Goal: Information Seeking & Learning: Learn about a topic

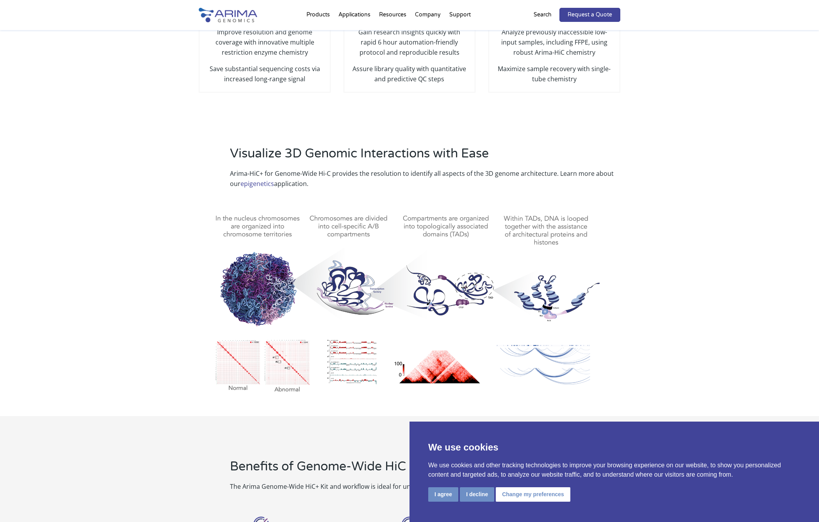
scroll to position [250, 0]
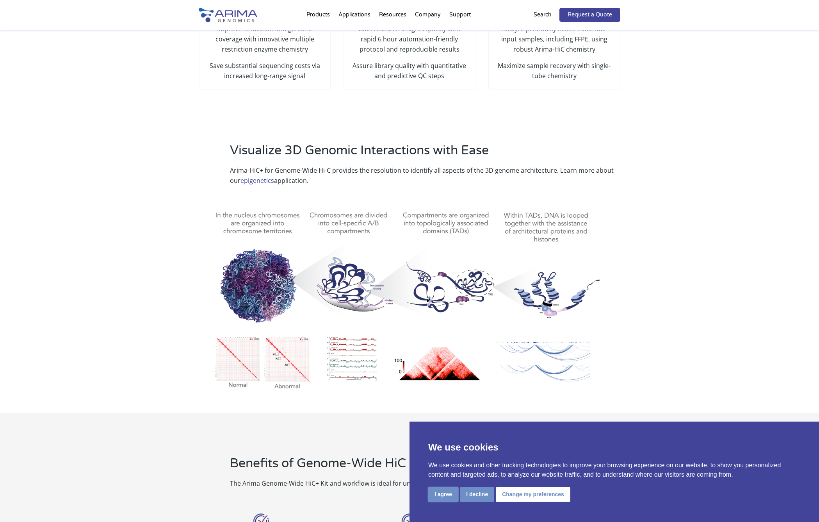
click at [450, 492] on button "I agree" at bounding box center [443, 494] width 30 height 14
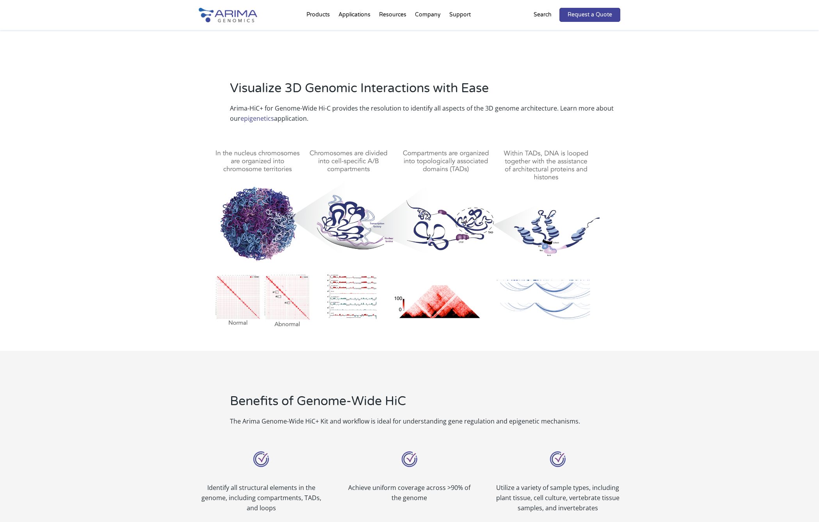
scroll to position [312, 0]
click at [557, 162] on img at bounding box center [410, 233] width 422 height 196
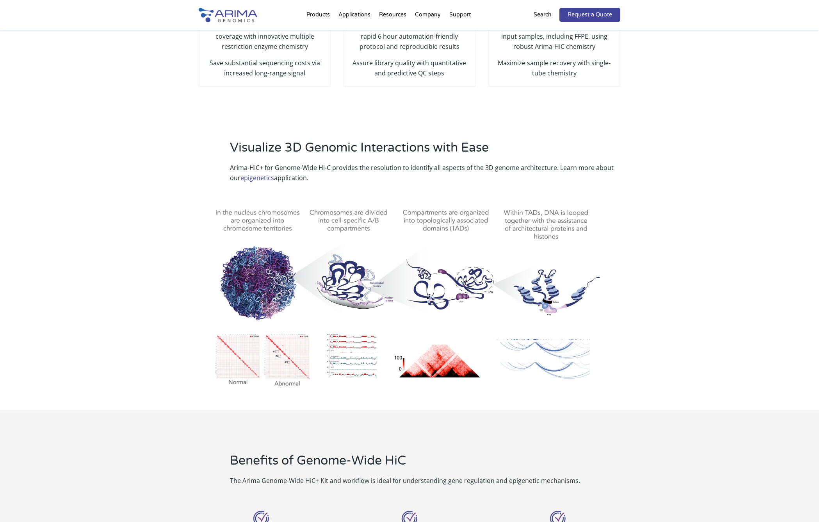
scroll to position [250, 0]
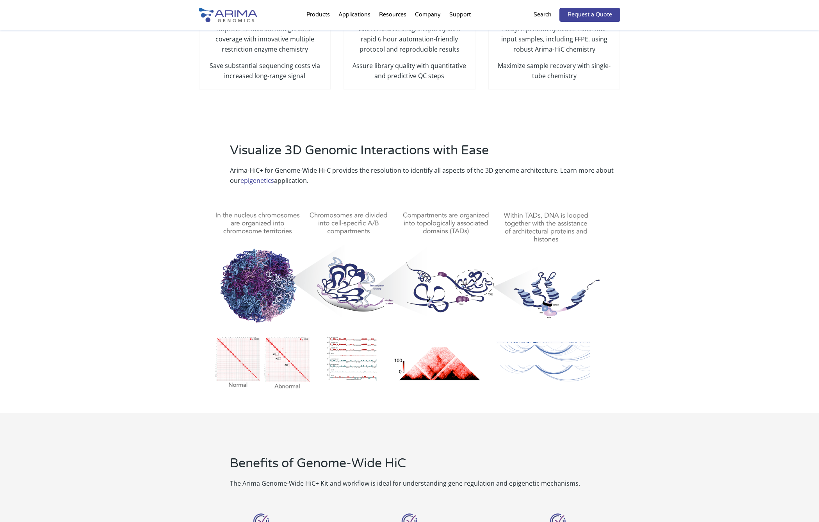
drag, startPoint x: 565, startPoint y: 233, endPoint x: 570, endPoint y: 227, distance: 8.0
click at [565, 233] on img at bounding box center [410, 295] width 422 height 196
click at [248, 176] on link "epigenetics" at bounding box center [257, 180] width 34 height 9
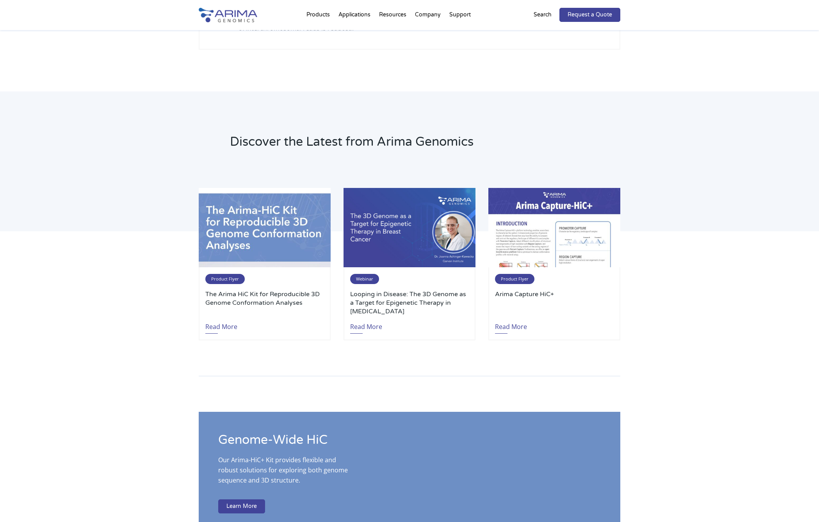
scroll to position [1062, 0]
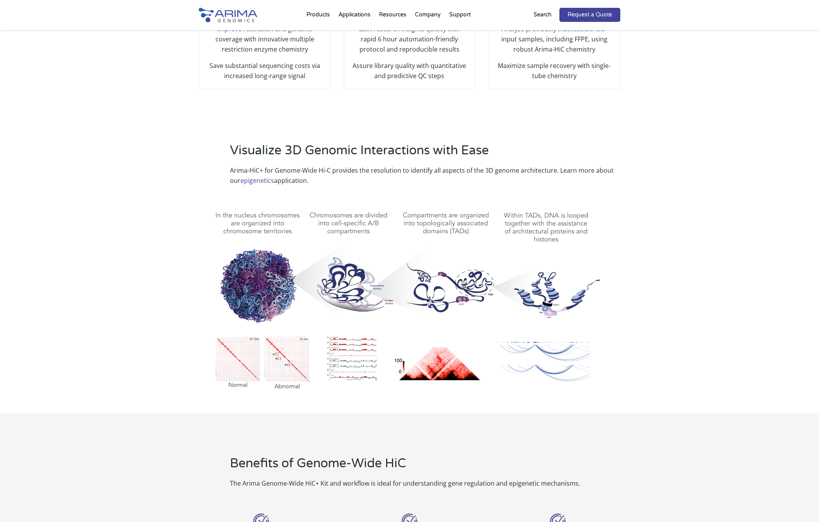
click at [248, 356] on img at bounding box center [410, 295] width 422 height 196
click at [292, 356] on img at bounding box center [410, 295] width 422 height 196
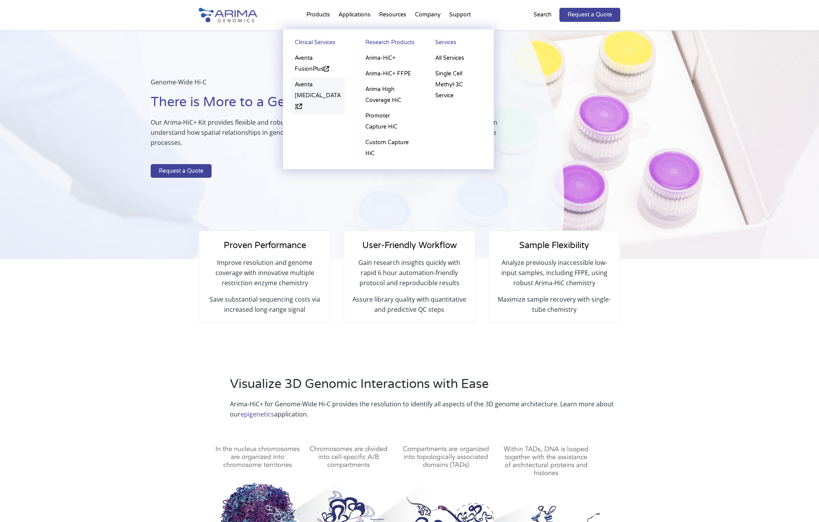
click at [308, 83] on link "Aventa [MEDICAL_DATA]" at bounding box center [318, 95] width 55 height 37
click at [315, 65] on link "Aventa FusionPlus" at bounding box center [318, 63] width 55 height 27
click at [390, 71] on link "Arima-HiC+ FFPE" at bounding box center [389, 74] width 54 height 16
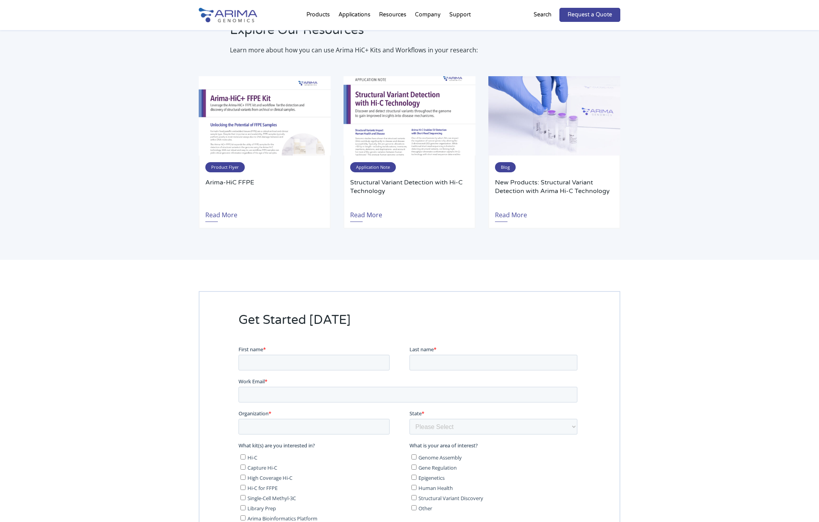
scroll to position [1404, 0]
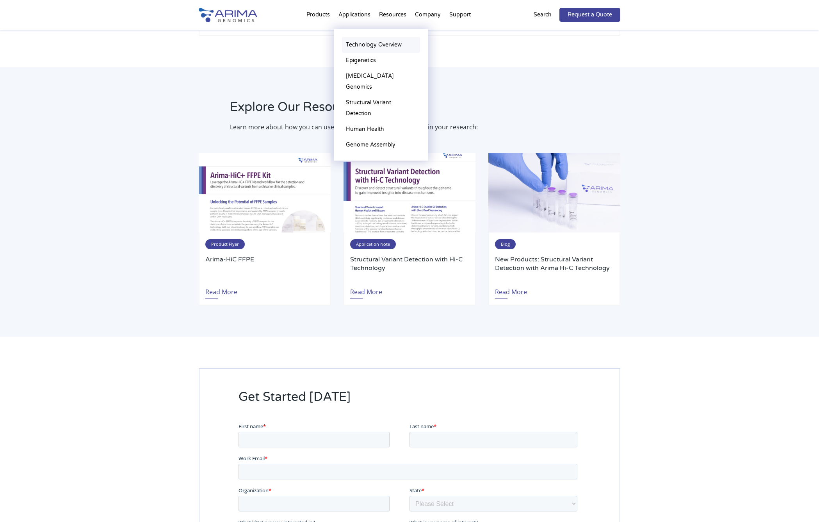
click at [365, 48] on link "Technology Overview" at bounding box center [381, 45] width 78 height 16
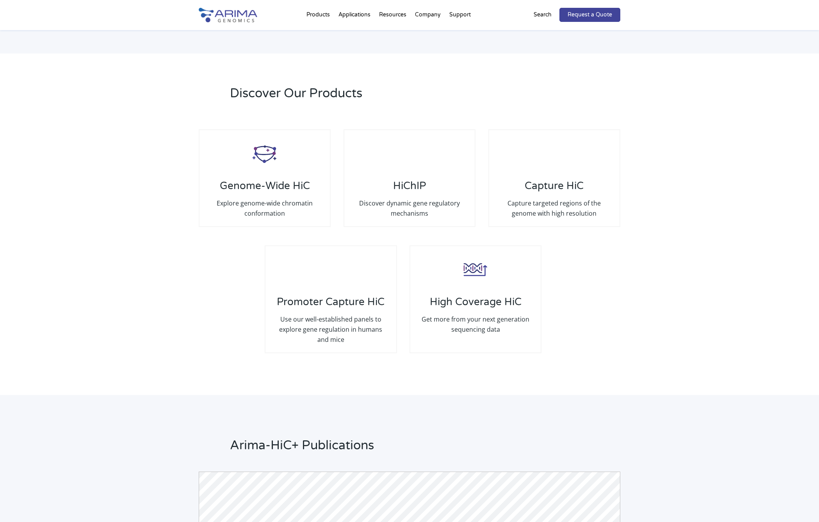
scroll to position [1390, 0]
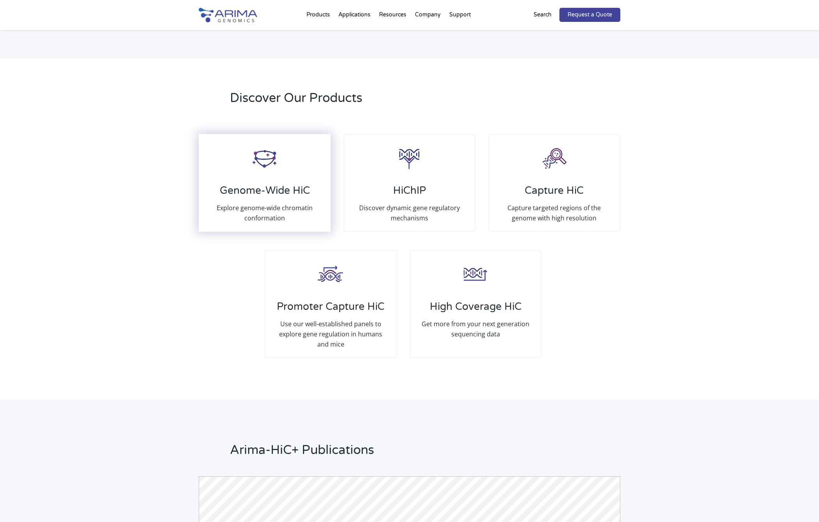
click at [272, 165] on div "Genome-Wide HiC Explore genome-wide chromatin conformation" at bounding box center [265, 183] width 132 height 98
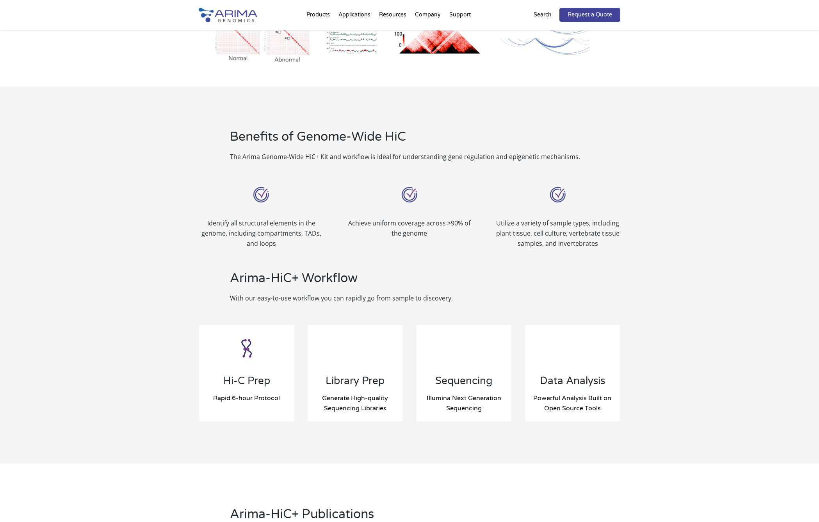
scroll to position [562, 0]
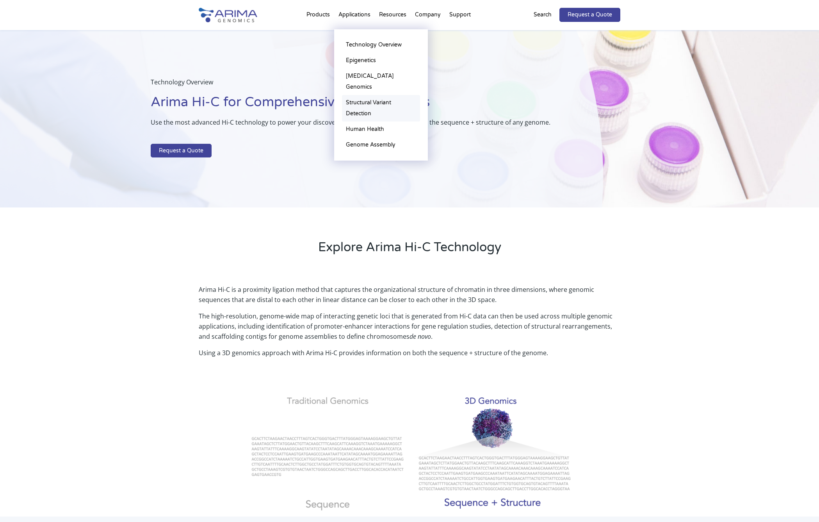
click at [359, 95] on link "Structural Variant Detection" at bounding box center [381, 108] width 78 height 27
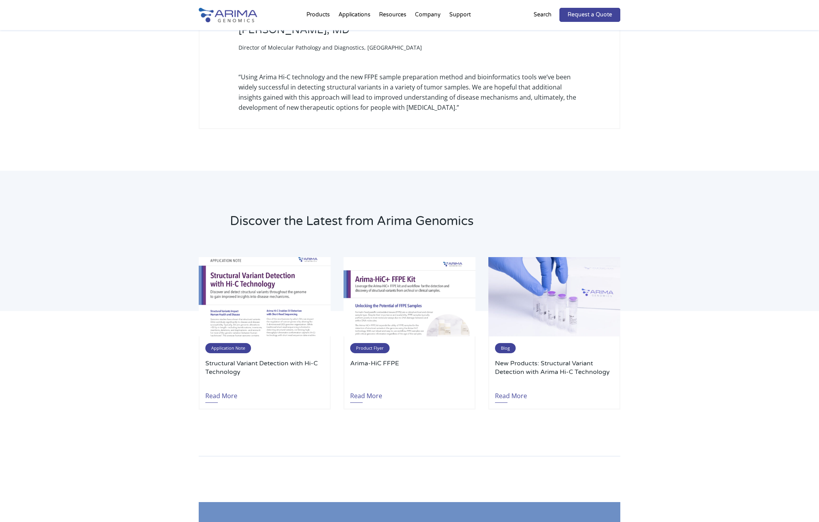
scroll to position [1508, 0]
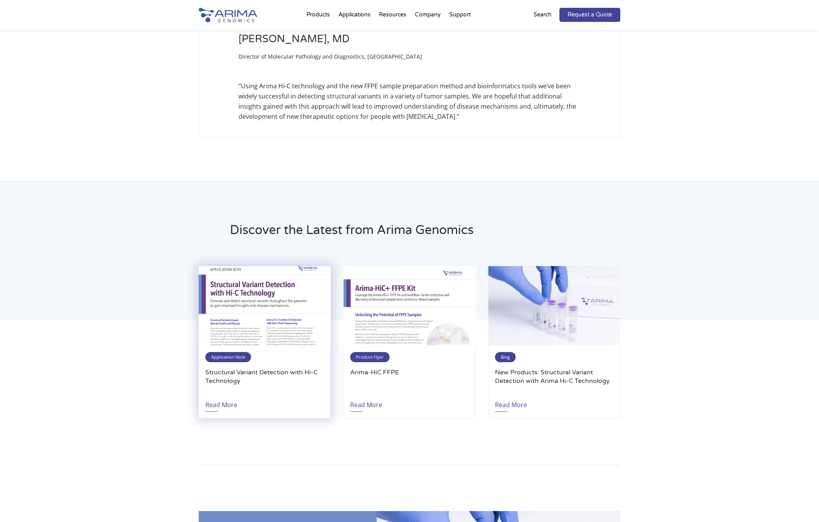
click at [259, 368] on h3 "Structural Variant Detection with Hi-C Technology" at bounding box center [264, 381] width 119 height 26
